Goal: Information Seeking & Learning: Learn about a topic

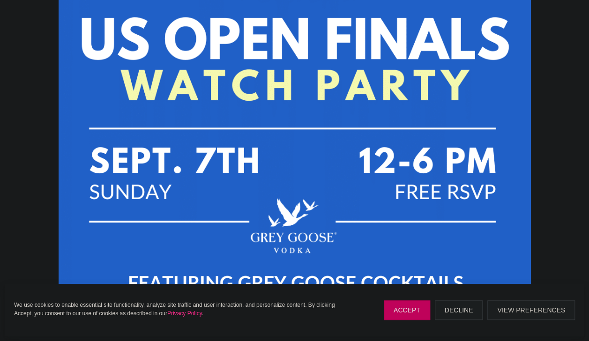
scroll to position [455, 0]
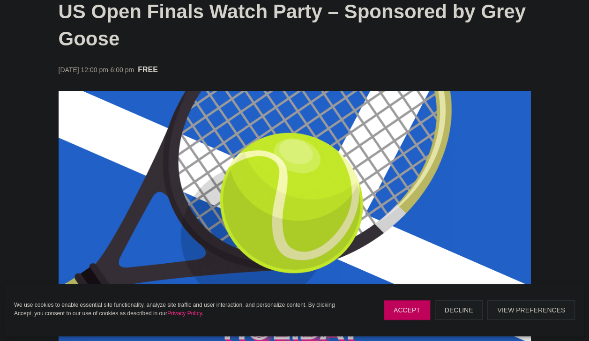
scroll to position [114, 0]
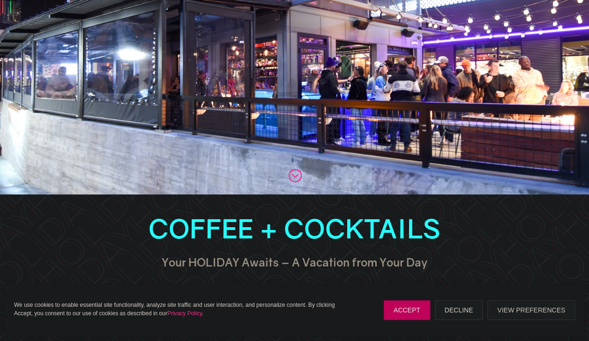
scroll to position [146, 0]
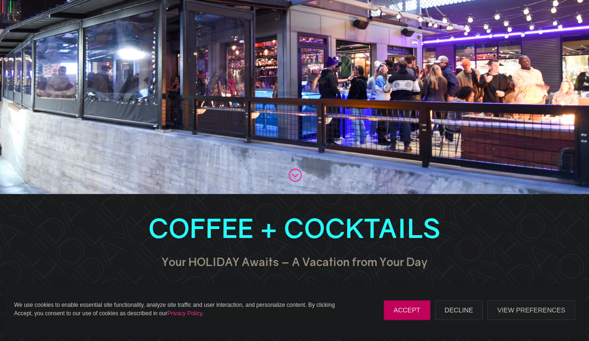
click at [297, 174] on link ";" at bounding box center [295, 175] width 14 height 14
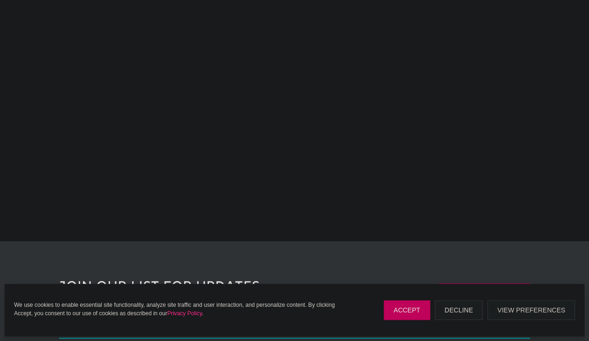
scroll to position [1637, 0]
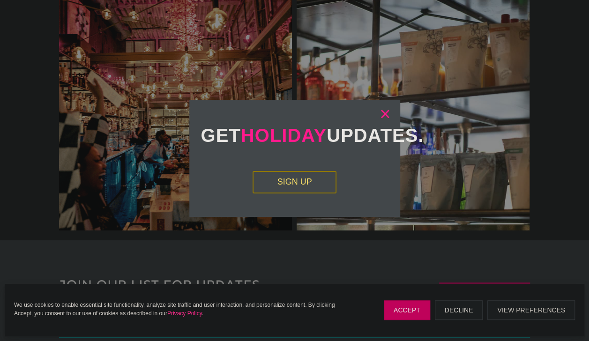
click at [385, 115] on link "×" at bounding box center [384, 113] width 11 height 9
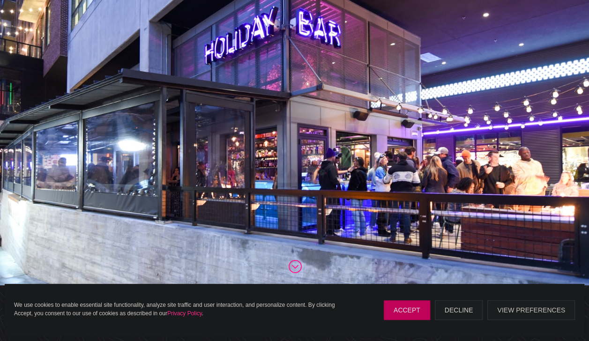
scroll to position [0, 0]
